Goal: Information Seeking & Learning: Learn about a topic

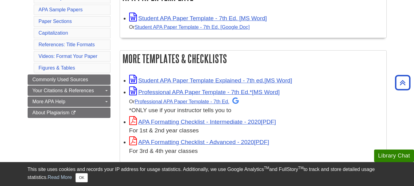
scroll to position [92, 0]
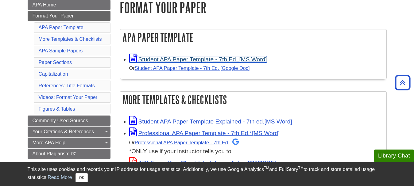
click at [154, 60] on link "Student APA Paper Template - 7th Ed. [MS Word]" at bounding box center [198, 59] width 138 height 6
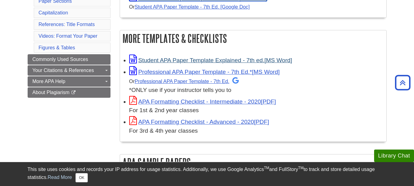
scroll to position [123, 0]
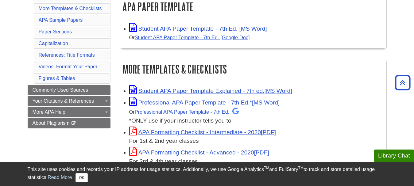
click at [76, 23] on li "APA Sample Papers" at bounding box center [72, 20] width 77 height 10
click at [75, 21] on link "APA Sample Papers" at bounding box center [61, 20] width 44 height 5
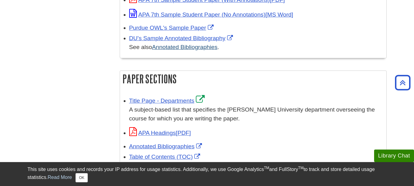
scroll to position [369, 0]
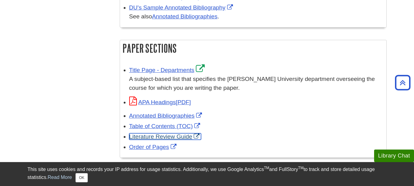
click at [151, 139] on link "Literature Review Guide" at bounding box center [165, 137] width 72 height 6
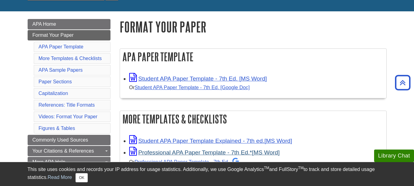
scroll to position [62, 0]
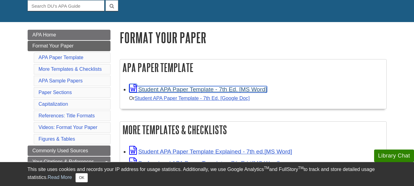
click at [178, 92] on link "Student APA Paper Template - 7th Ed. [MS Word]" at bounding box center [198, 89] width 138 height 6
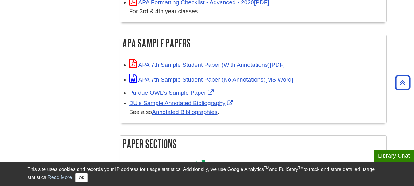
scroll to position [277, 0]
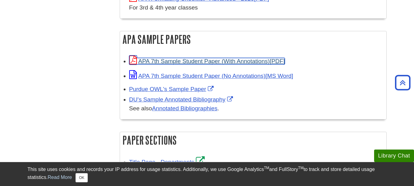
click at [203, 61] on link "APA 7th Sample Student Paper (With Annotations)" at bounding box center [207, 61] width 156 height 6
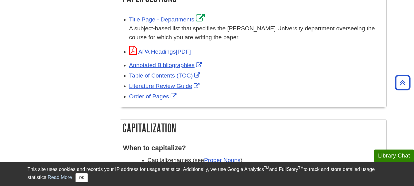
scroll to position [430, 0]
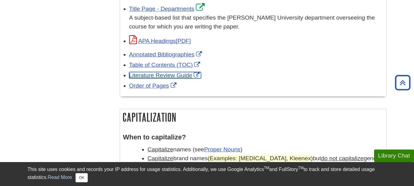
click at [191, 77] on link "Literature Review Guide" at bounding box center [165, 75] width 72 height 6
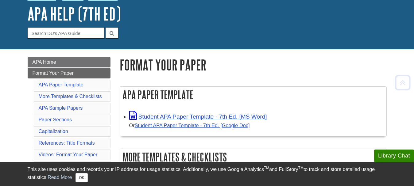
scroll to position [0, 0]
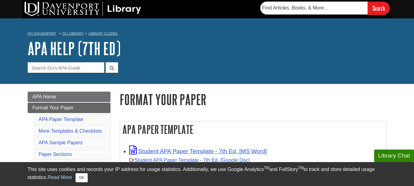
scroll to position [123, 0]
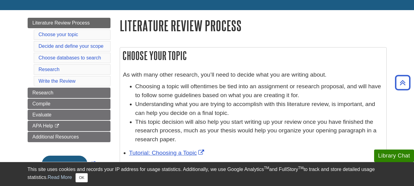
scroll to position [55, 0]
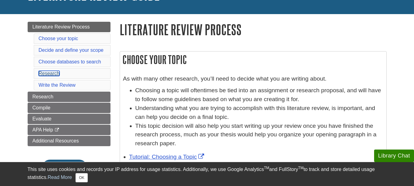
click at [54, 72] on link "Research" at bounding box center [49, 73] width 21 height 5
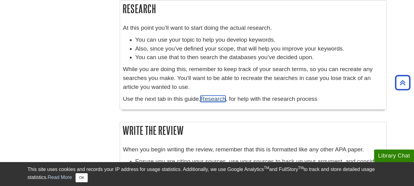
click at [210, 99] on link "Research" at bounding box center [213, 99] width 25 height 6
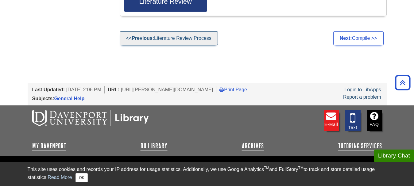
scroll to position [393, 0]
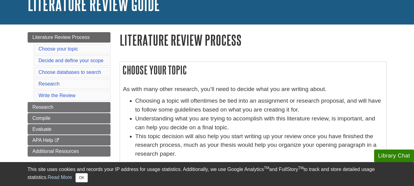
scroll to position [55, 0]
